Goal: Transaction & Acquisition: Subscribe to service/newsletter

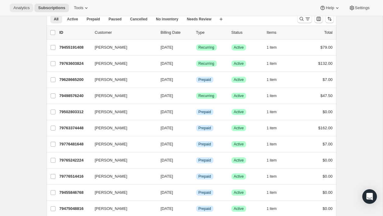
scroll to position [31, 0]
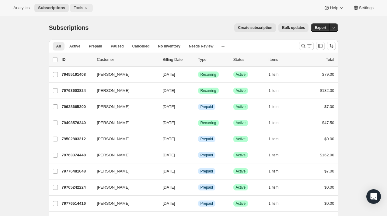
click at [80, 8] on span "Tools" at bounding box center [78, 7] width 9 height 5
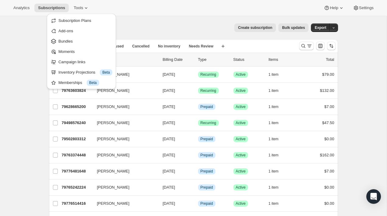
click at [164, 23] on div "Create subscription Bulk updates" at bounding box center [202, 27] width 213 height 9
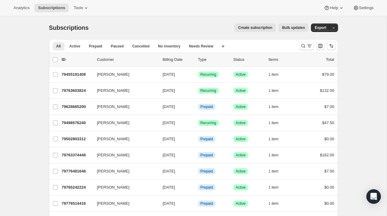
click at [267, 26] on span "Create subscription" at bounding box center [255, 27] width 34 height 5
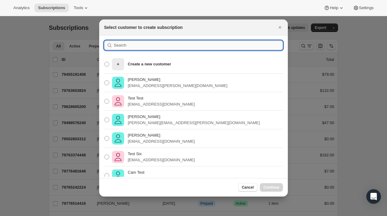
click at [163, 42] on input ":rc:" at bounding box center [198, 46] width 169 height 10
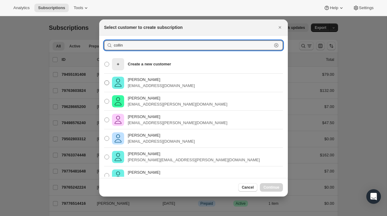
type input "collin"
click at [149, 88] on p "collin@flowersfordreams.com" at bounding box center [161, 86] width 67 height 6
click at [105, 81] on input "Collin McMahon collin@flowersfordreams.com" at bounding box center [104, 80] width 0 height 0
radio input "true"
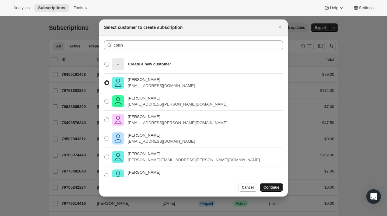
click at [275, 185] on button "Continue" at bounding box center [271, 187] width 23 height 9
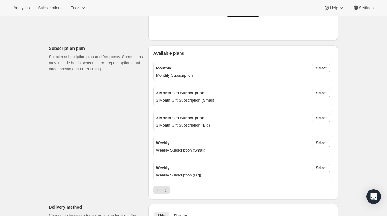
scroll to position [185, 0]
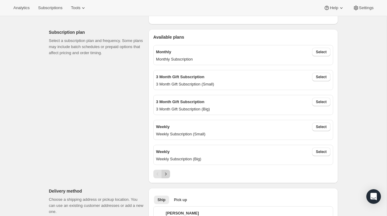
click at [166, 175] on icon "Next" at bounding box center [166, 174] width 6 height 6
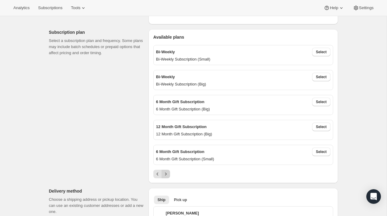
click at [166, 175] on icon "Next" at bounding box center [166, 174] width 6 height 6
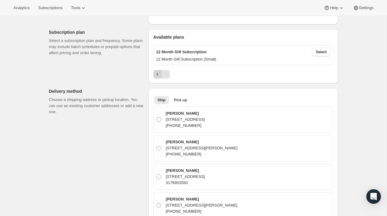
click at [155, 75] on icon "Previous" at bounding box center [158, 74] width 6 height 6
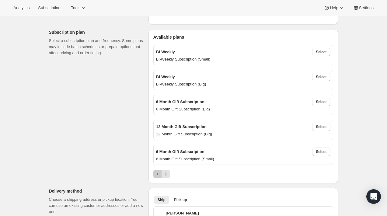
click at [157, 174] on icon "Previous" at bounding box center [158, 174] width 6 height 6
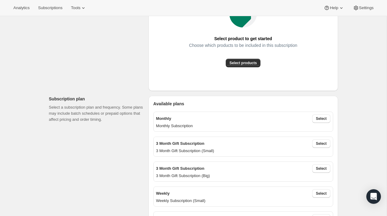
scroll to position [115, 0]
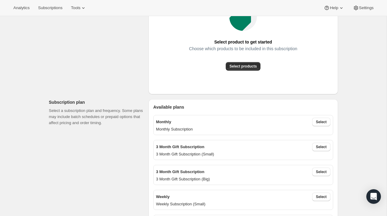
click at [243, 71] on div "Select product to get started Choose which products to be included in this subs…" at bounding box center [243, 36] width 180 height 107
click at [242, 69] on button "Select products" at bounding box center [243, 66] width 35 height 9
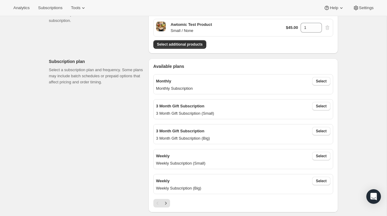
scroll to position [102, 0]
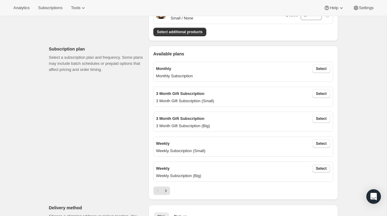
click at [324, 169] on span "Select" at bounding box center [321, 168] width 11 height 5
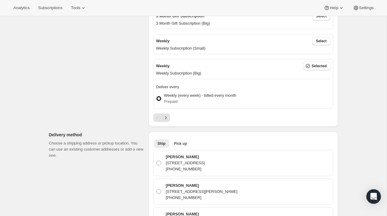
scroll to position [206, 0]
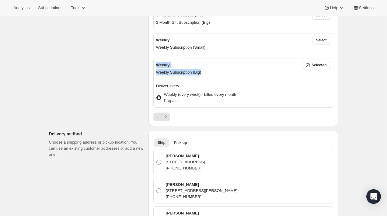
drag, startPoint x: 209, startPoint y: 70, endPoint x: 151, endPoint y: 62, distance: 58.4
click at [151, 62] on div "Available plans Monthly Select Monthly Subscription 3 Month Gift Subscription S…" at bounding box center [244, 34] width 190 height 184
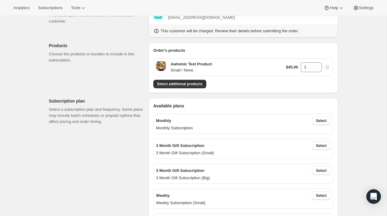
scroll to position [54, 0]
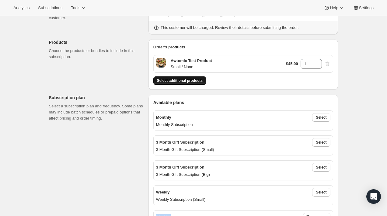
click at [180, 83] on span "Select additional products" at bounding box center [180, 80] width 46 height 5
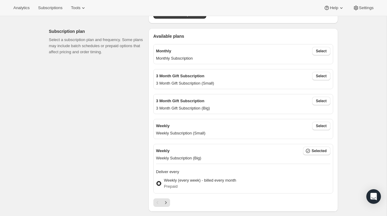
scroll to position [114, 0]
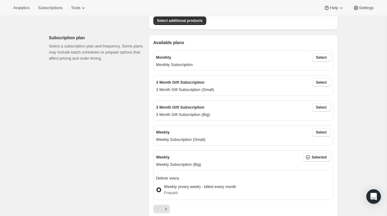
click at [226, 90] on p "3 Month Gift Subscription (Small)" at bounding box center [243, 90] width 175 height 6
drag, startPoint x: 222, startPoint y: 89, endPoint x: 153, endPoint y: 83, distance: 69.1
click at [153, 83] on div "3 Month Gift Subscription Select 3 Month Gift Subscription (Small)" at bounding box center [243, 86] width 180 height 20
click at [156, 90] on p "3 Month Gift Subscription (Small)" at bounding box center [243, 90] width 175 height 6
click at [231, 93] on div "3 Month Gift Subscription Select 3 Month Gift Subscription (Small)" at bounding box center [243, 86] width 180 height 20
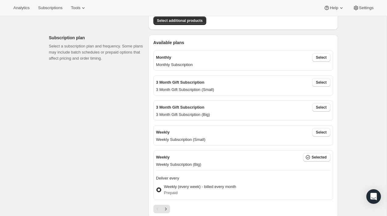
click at [216, 143] on div "Weekly Select Weekly Subscription (Small)" at bounding box center [243, 135] width 180 height 20
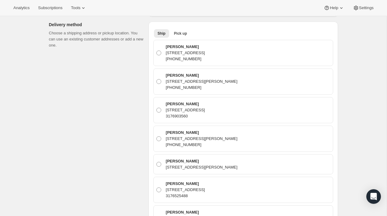
scroll to position [317, 0]
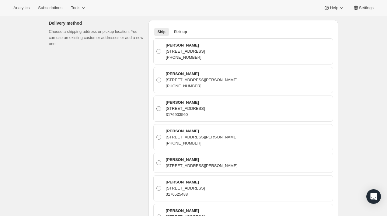
click at [157, 108] on span at bounding box center [159, 108] width 5 height 5
click at [157, 107] on input "Collin McMahon 1939 N Lincoln Ave 403, Chicago, IL, 60614, United States 317690…" at bounding box center [157, 106] width 0 height 0
radio input "true"
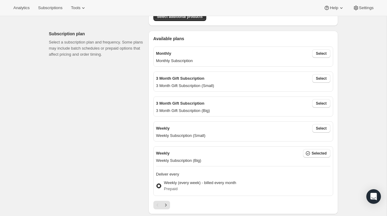
scroll to position [139, 0]
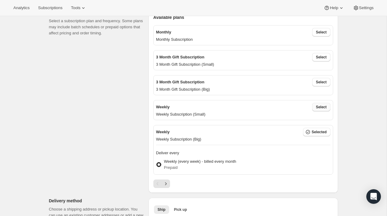
click at [321, 109] on button "Select" at bounding box center [321, 107] width 18 height 9
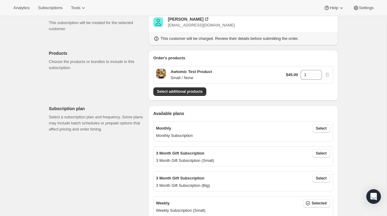
scroll to position [41, 0]
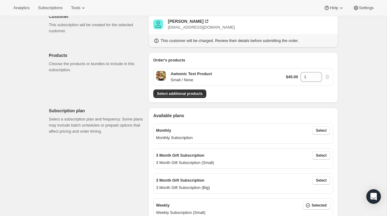
click at [222, 95] on div "Select additional products" at bounding box center [243, 94] width 180 height 9
click at [196, 97] on button "Select additional products" at bounding box center [179, 94] width 53 height 9
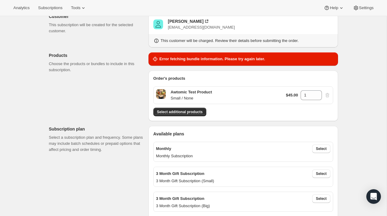
click at [175, 111] on span "Select additional products" at bounding box center [180, 112] width 46 height 5
